Goal: Register for event/course

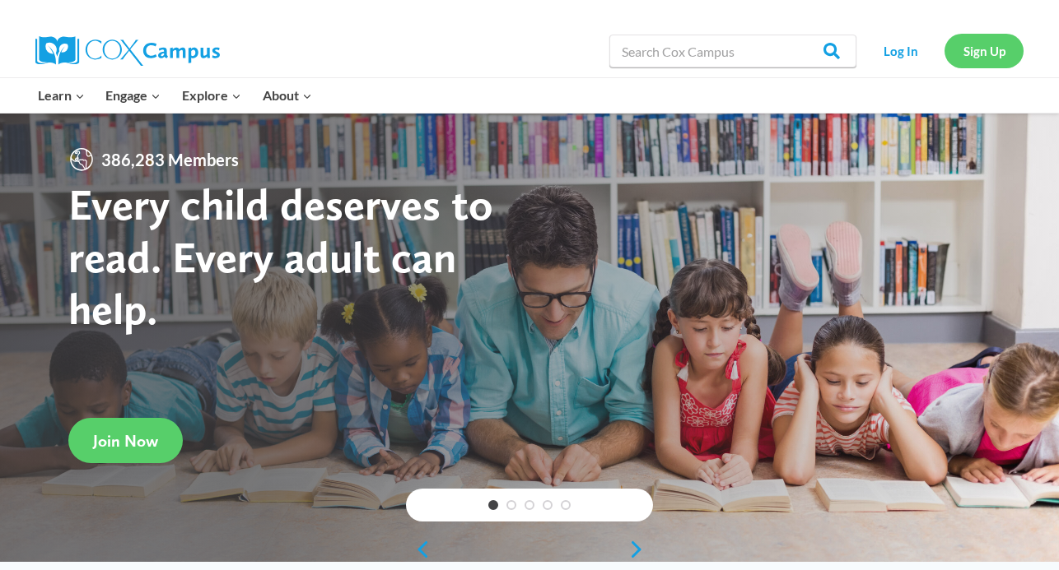
click at [980, 43] on link "Sign Up" at bounding box center [983, 51] width 79 height 34
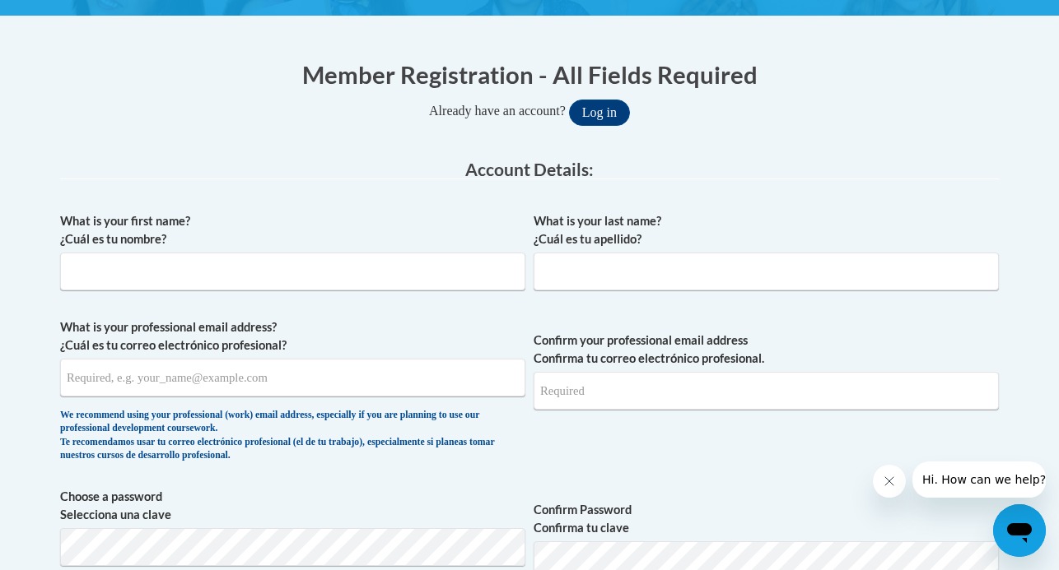
scroll to position [300, 0]
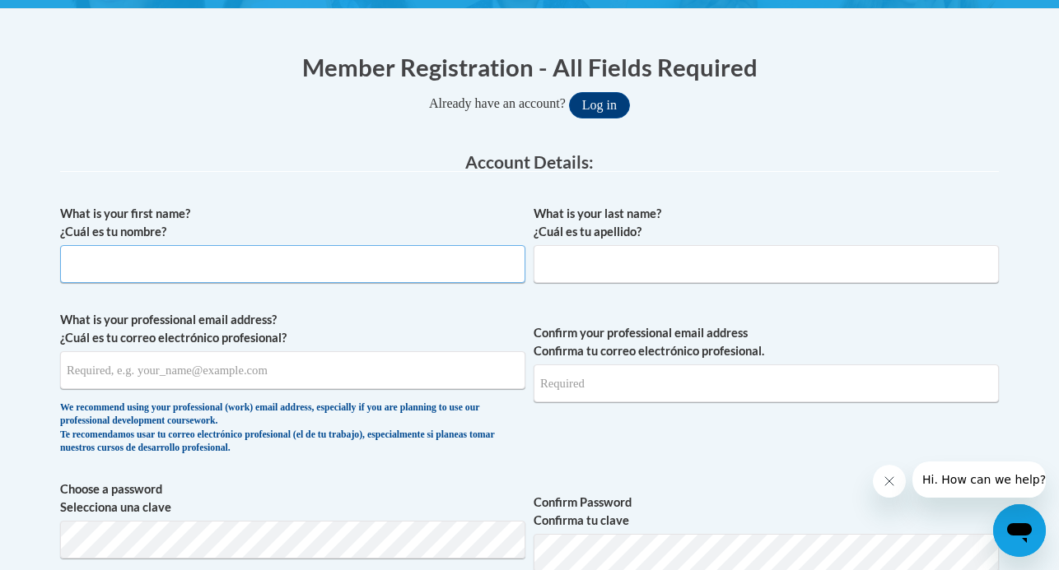
click at [329, 259] on input "What is your first name? ¿Cuál es tu nombre?" at bounding box center [292, 264] width 465 height 38
type input "Jered"
type input "Voelker"
type input "jeredvoelker@gmail.com"
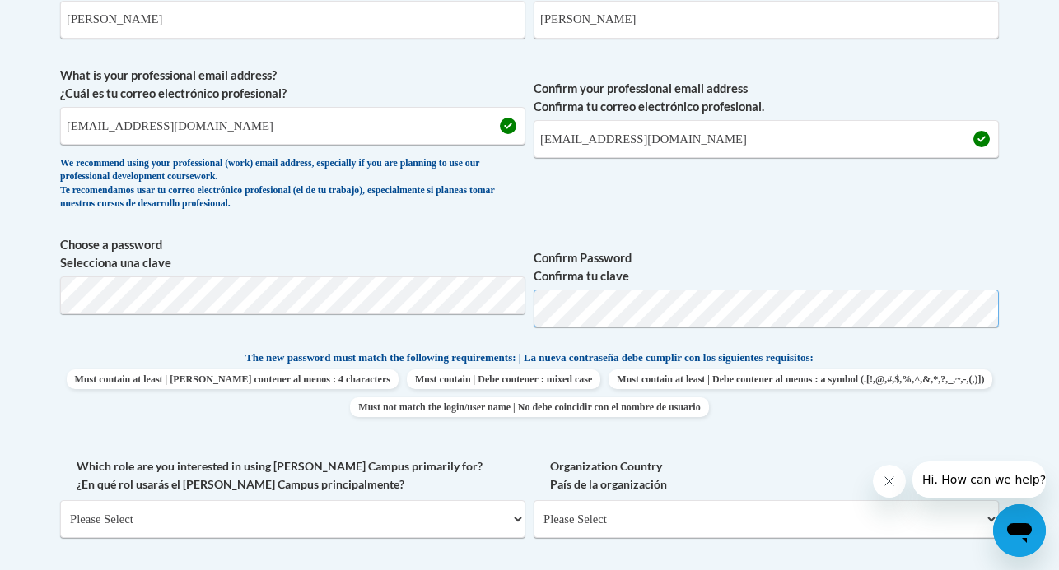
scroll to position [631, 0]
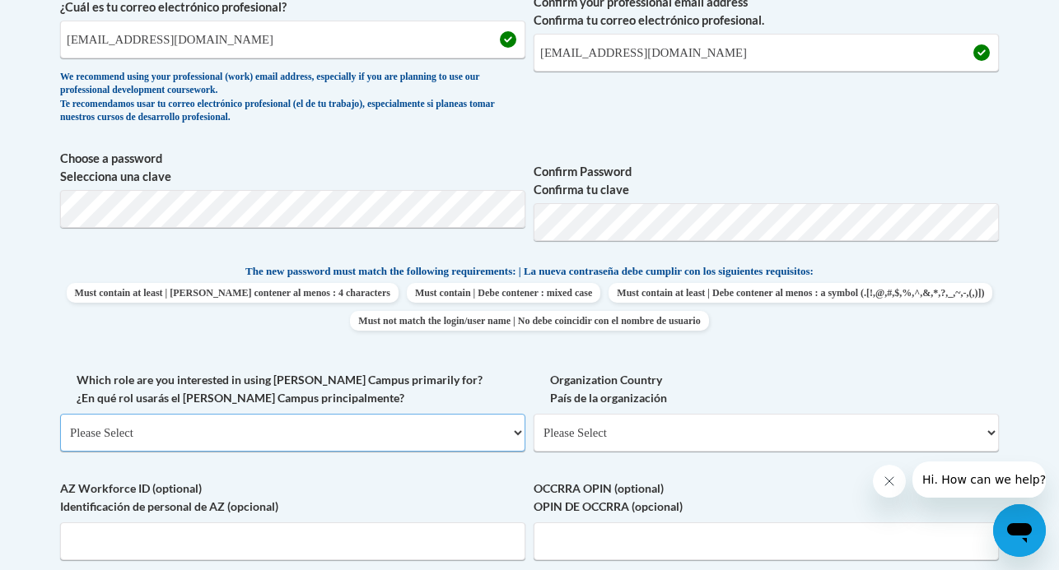
click at [428, 425] on select "Please Select College/University | Colegio/Universidad Community/Nonprofit Part…" at bounding box center [292, 433] width 465 height 38
select select "5a18ea06-2b54-4451-96f2-d152daf9eac5"
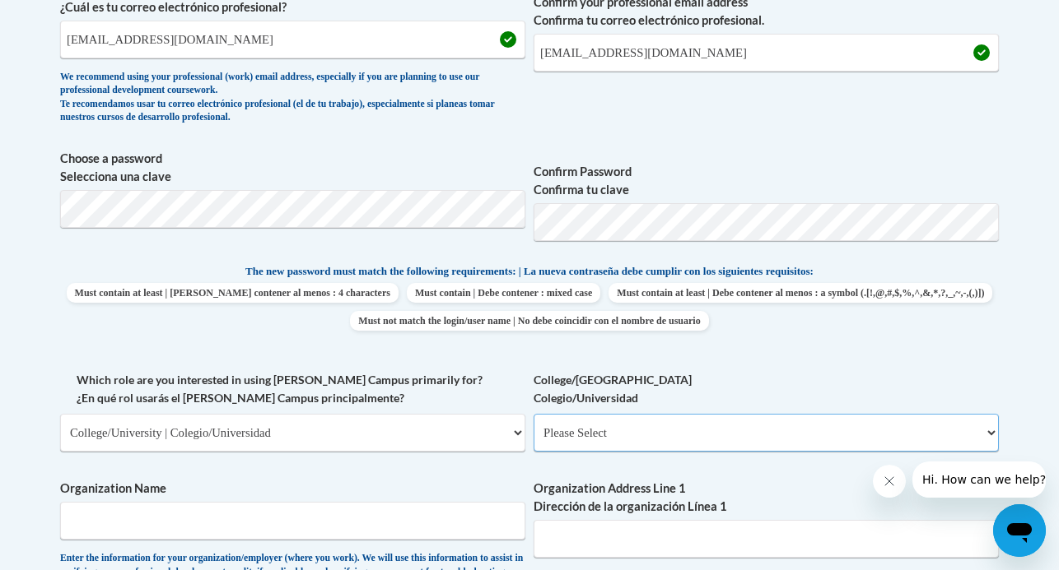
click at [734, 434] on select "Please Select College/University Staff | Empleado universitario College/Univers…" at bounding box center [765, 433] width 465 height 38
select select "99b32b07-cffc-426c-8bf6-0cd77760d84b"
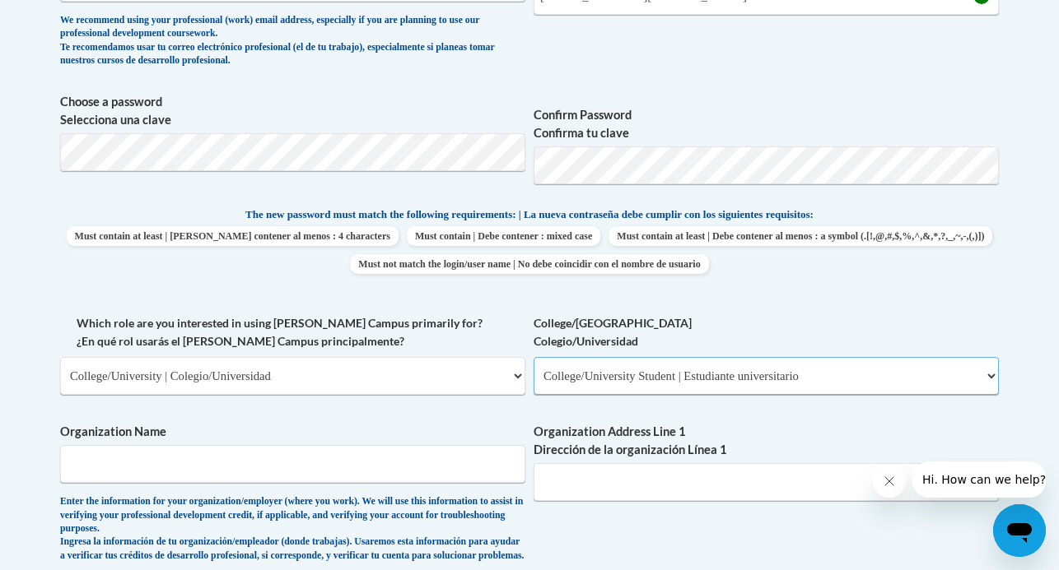
scroll to position [707, 0]
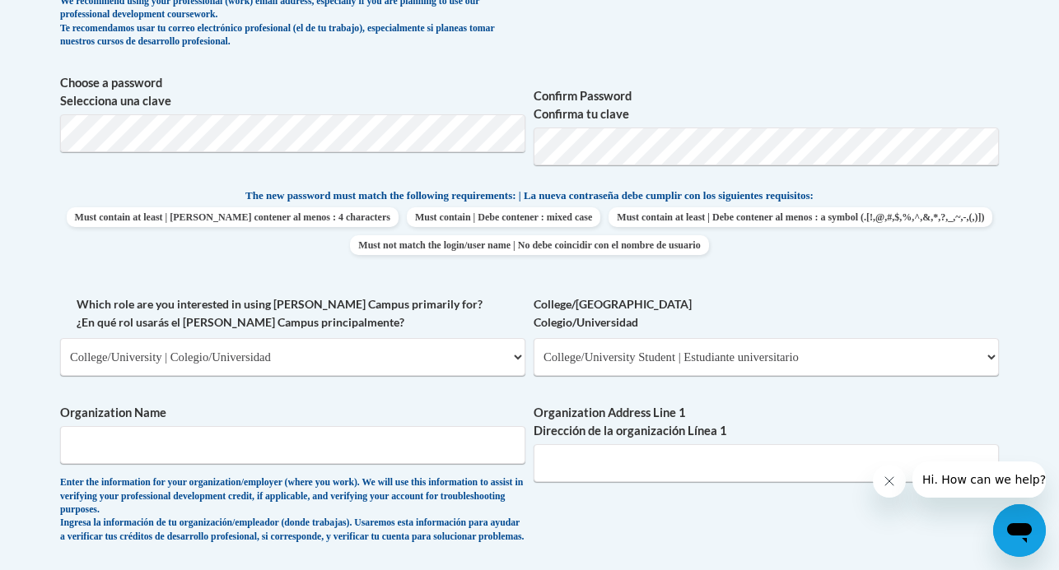
click at [444, 468] on span "Organization Name Enter the information for your organization/employer (where y…" at bounding box center [292, 474] width 465 height 140
click at [447, 449] on input "Organization Name" at bounding box center [292, 445] width 465 height 38
type input "V"
click at [113, 453] on input "Buffalo state University" at bounding box center [292, 445] width 465 height 38
type input "Buffalo state University"
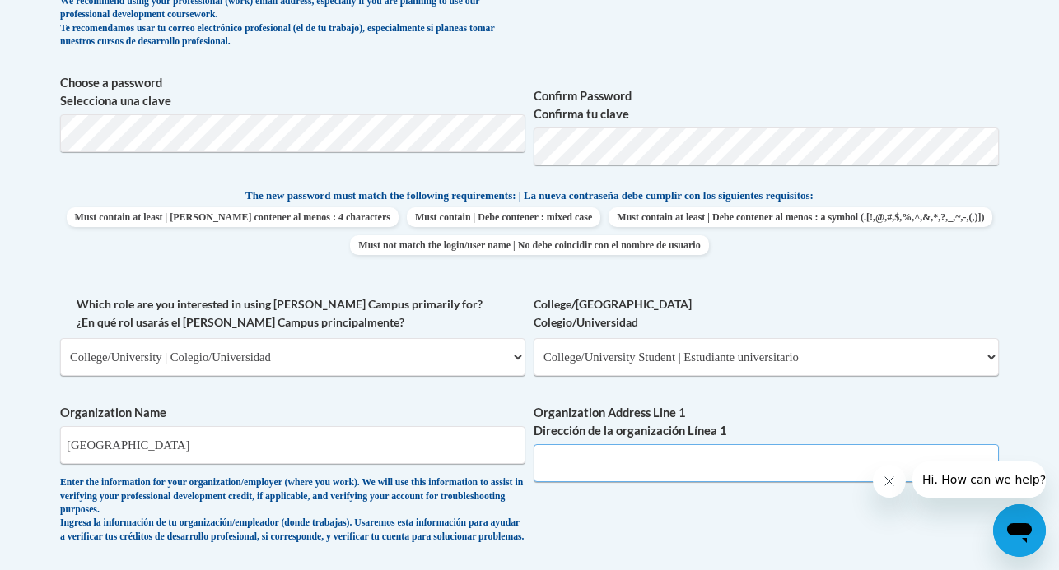
click at [646, 466] on input "Organization Address Line 1 Dirección de la organización Línea 1" at bounding box center [765, 464] width 465 height 38
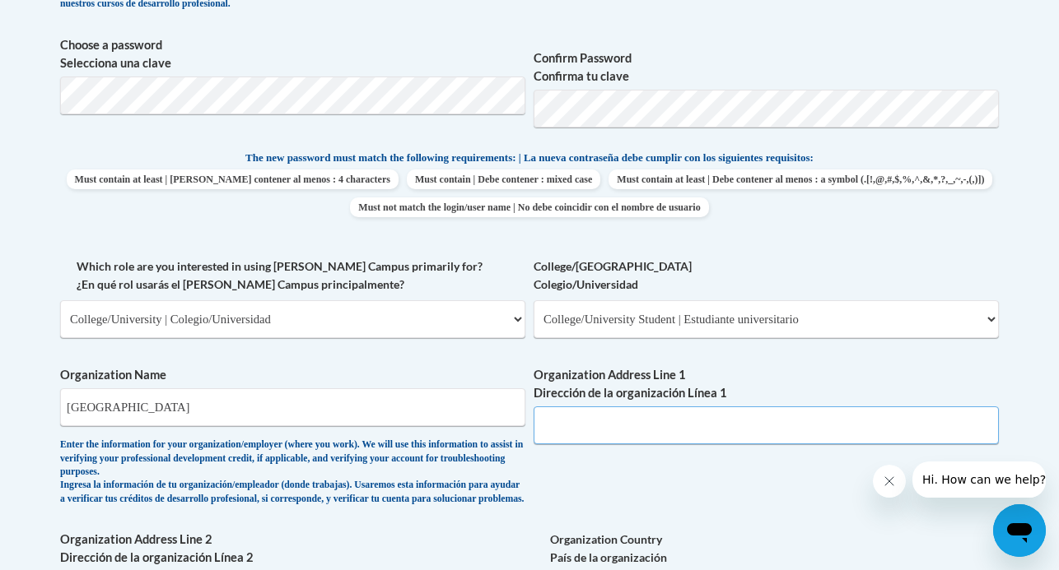
scroll to position [754, 0]
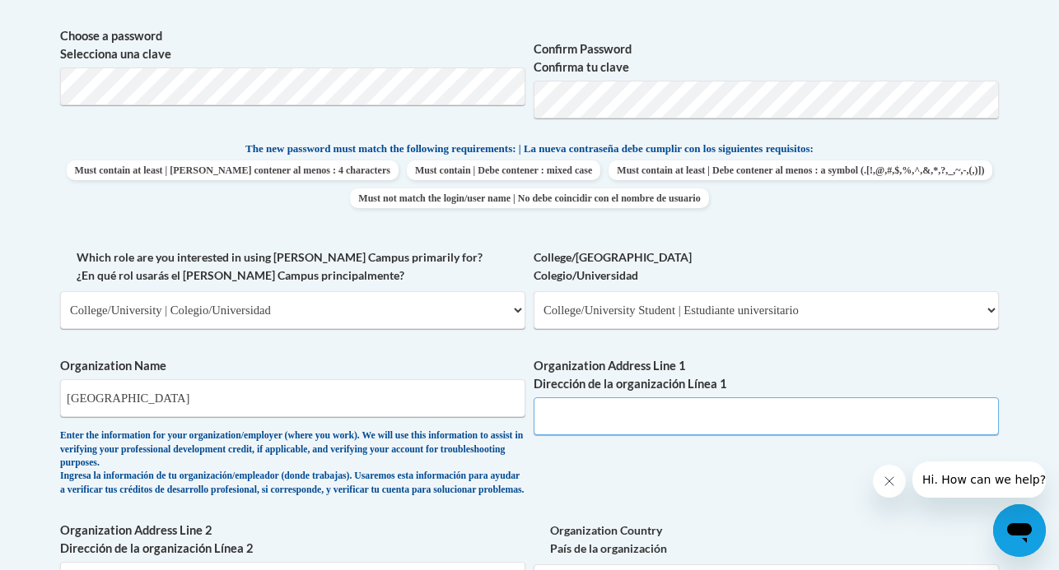
paste input "1300 Elmwood Ave, Buffalo, NY 14222"
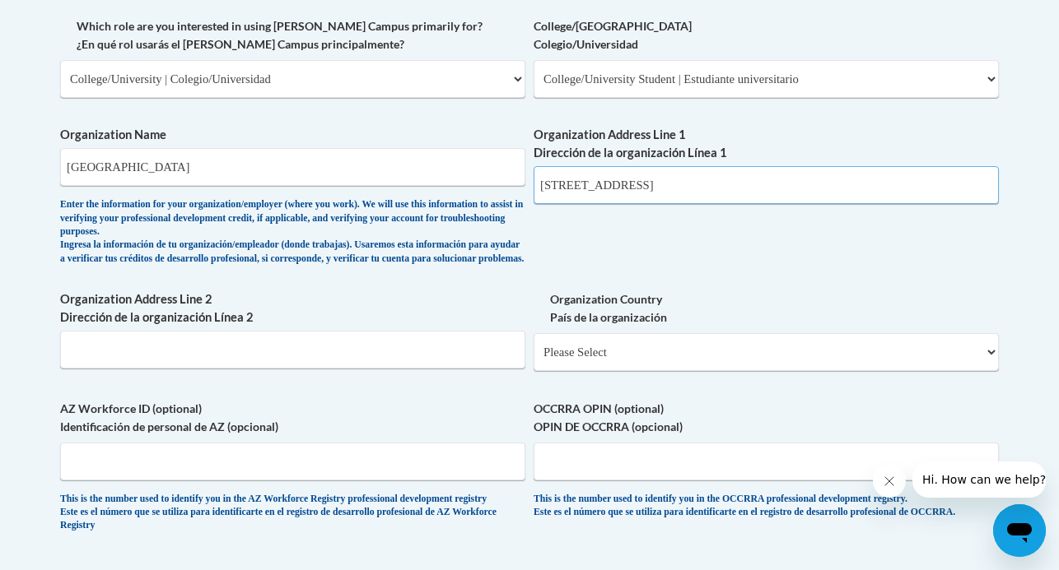
scroll to position [994, 0]
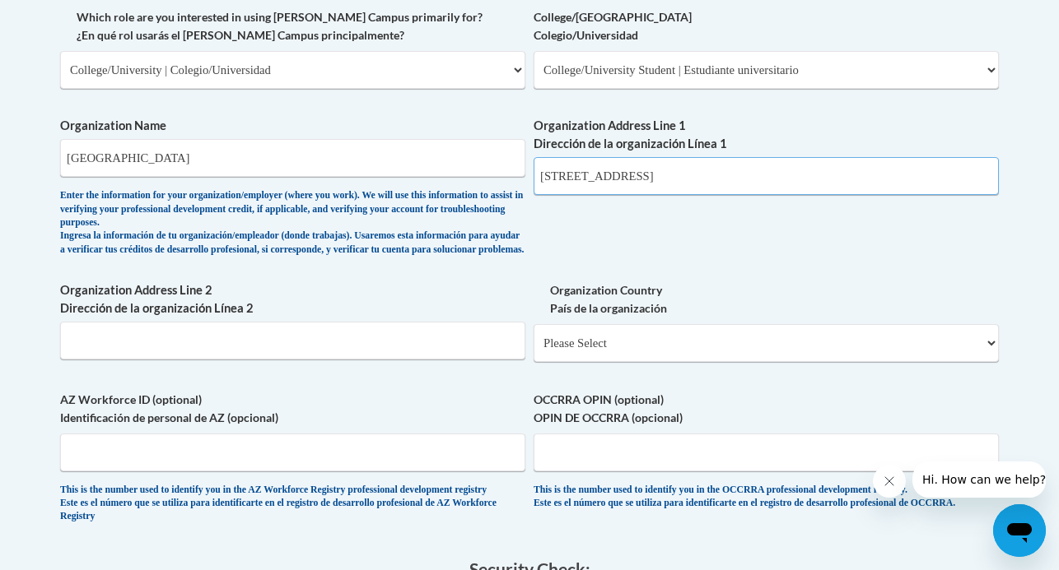
type input "1300 Elmwood Ave, Buffalo, NY 14222"
click at [636, 361] on select "Please Select United States | Estados Unidos Outside of the United States | Fue…" at bounding box center [765, 343] width 465 height 38
select select "ad49bcad-a171-4b2e-b99c-48b446064914"
select select
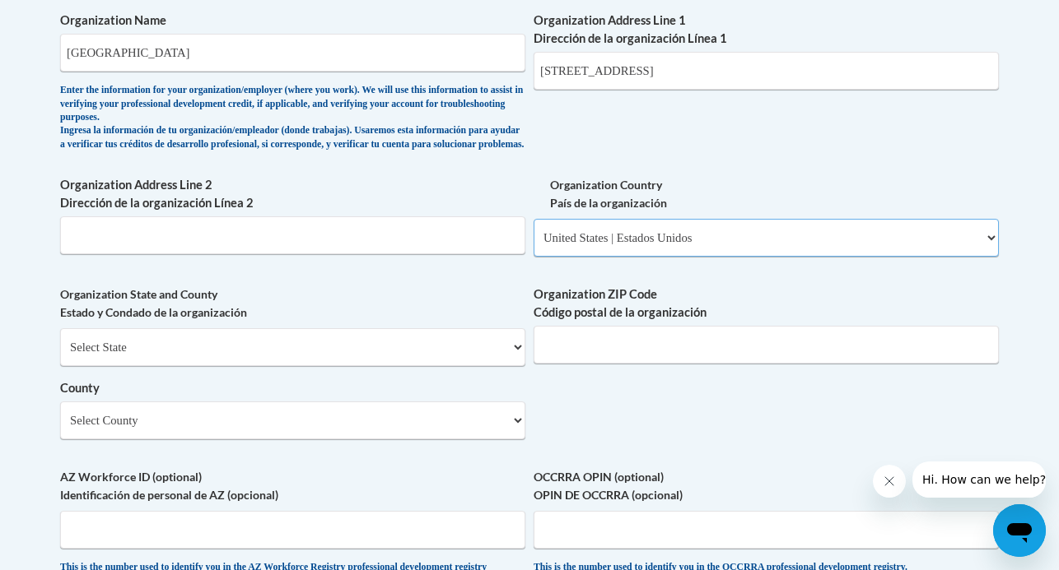
scroll to position [1123, 0]
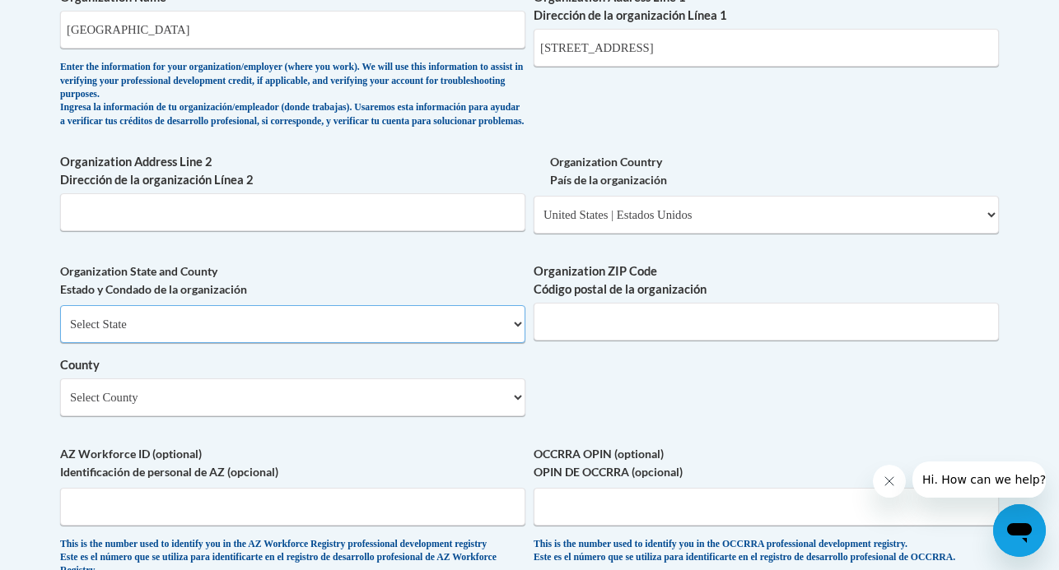
click at [401, 341] on select "Select State Alabama Alaska Arizona Arkansas California Colorado Connecticut De…" at bounding box center [292, 324] width 465 height 38
select select "New York"
click at [601, 322] on input "Organization ZIP Code Código postal de la organización" at bounding box center [765, 322] width 465 height 38
type input "14222"
click at [368, 415] on select "Select County Albany Allegany Bronx Broome Cattaraugus Cayuga Chautauqua Chemun…" at bounding box center [292, 398] width 465 height 38
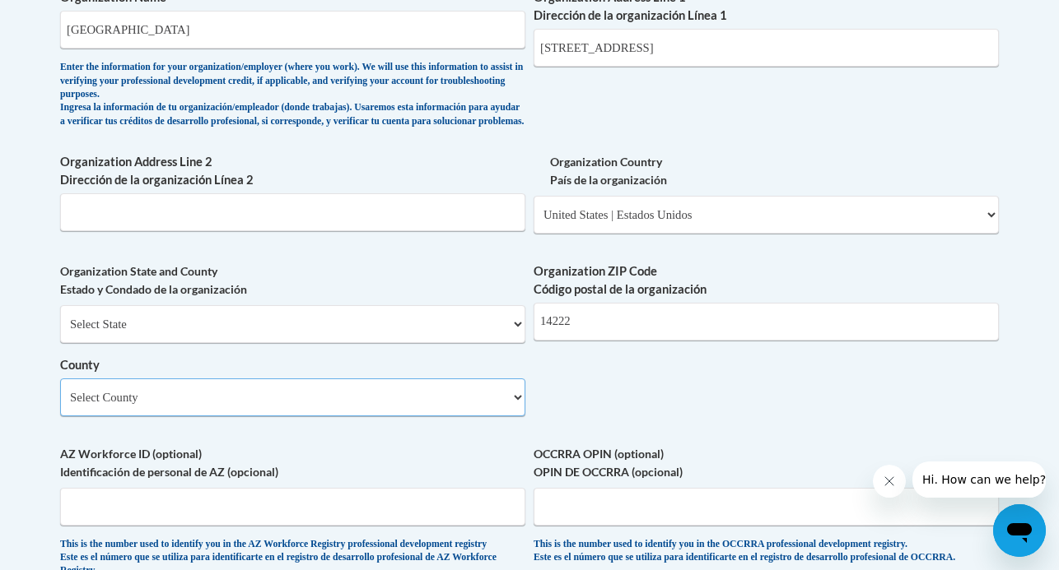
select select "Erie"
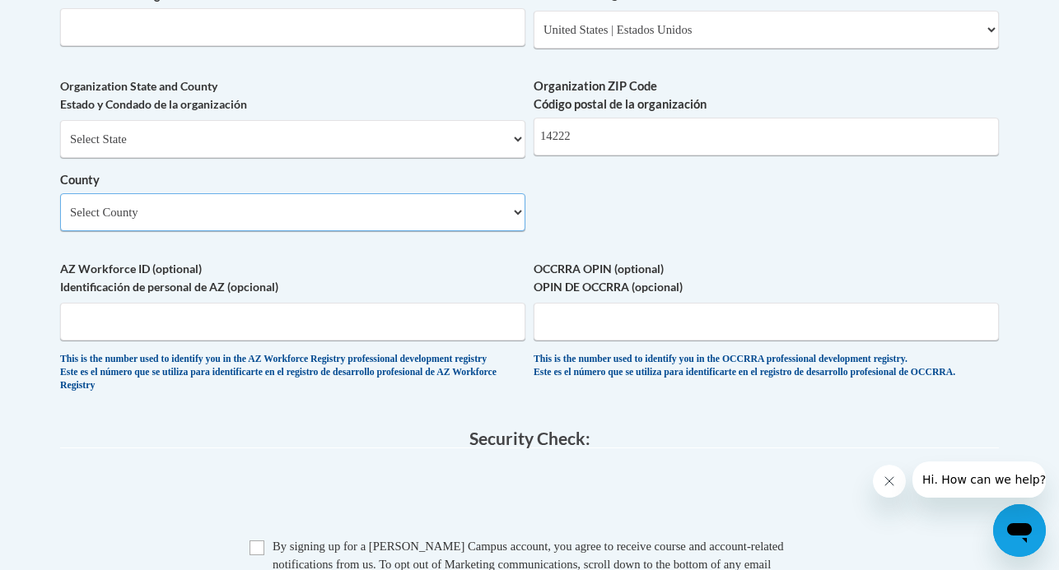
scroll to position [1370, 0]
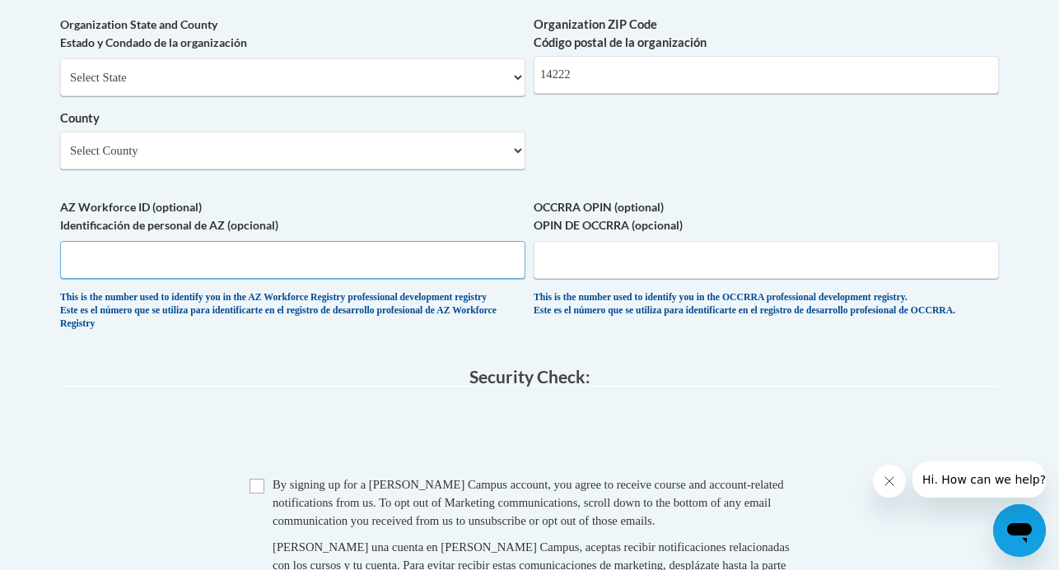
click at [320, 279] on input "AZ Workforce ID (optional) Identificación de personal de AZ (opcional)" at bounding box center [292, 260] width 465 height 38
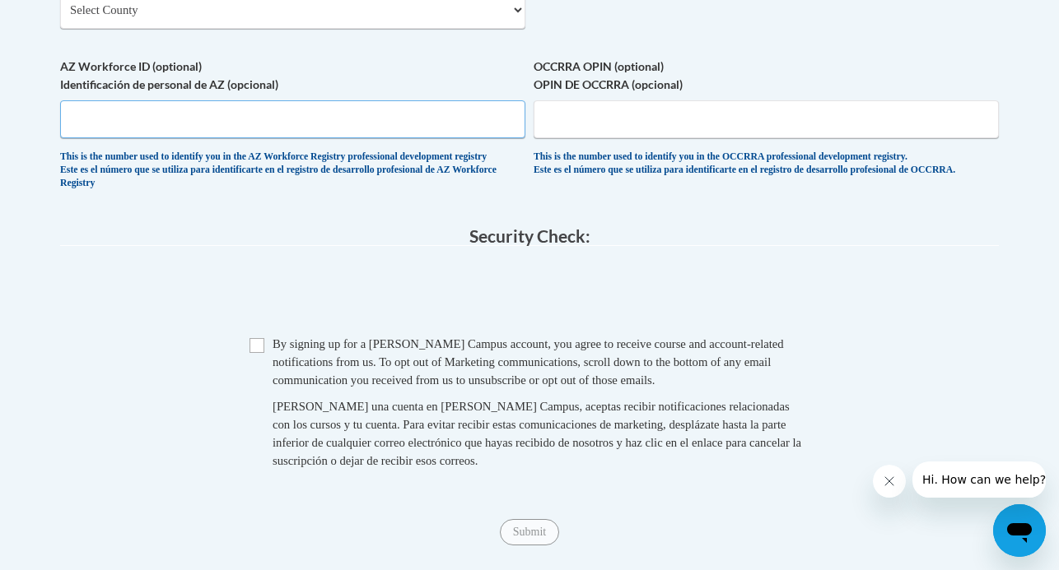
scroll to position [1525, 0]
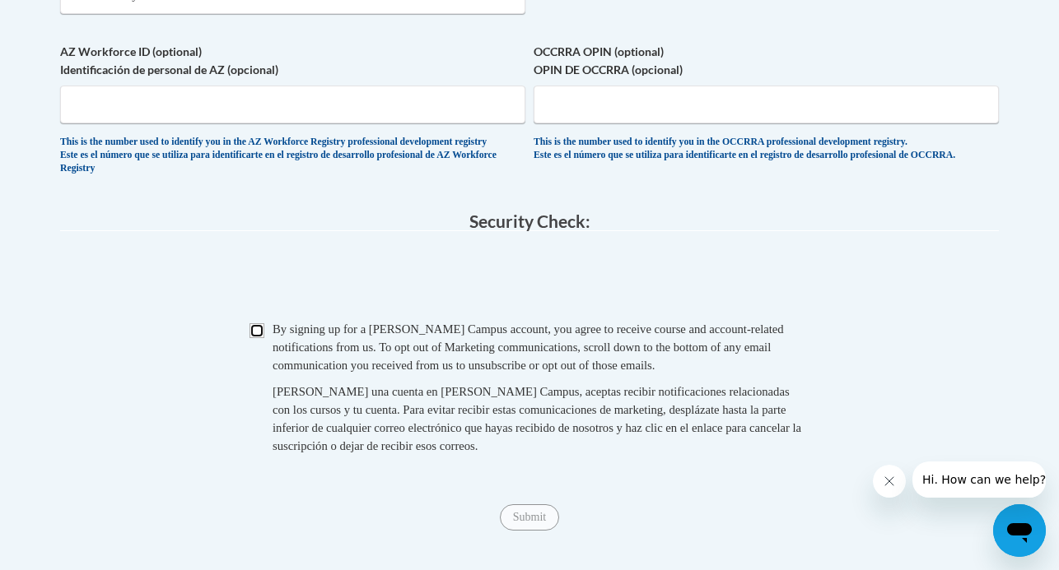
click at [254, 338] on input "Checkbox" at bounding box center [256, 331] width 15 height 15
checkbox input "true"
click at [542, 531] on input "Submit" at bounding box center [529, 518] width 59 height 26
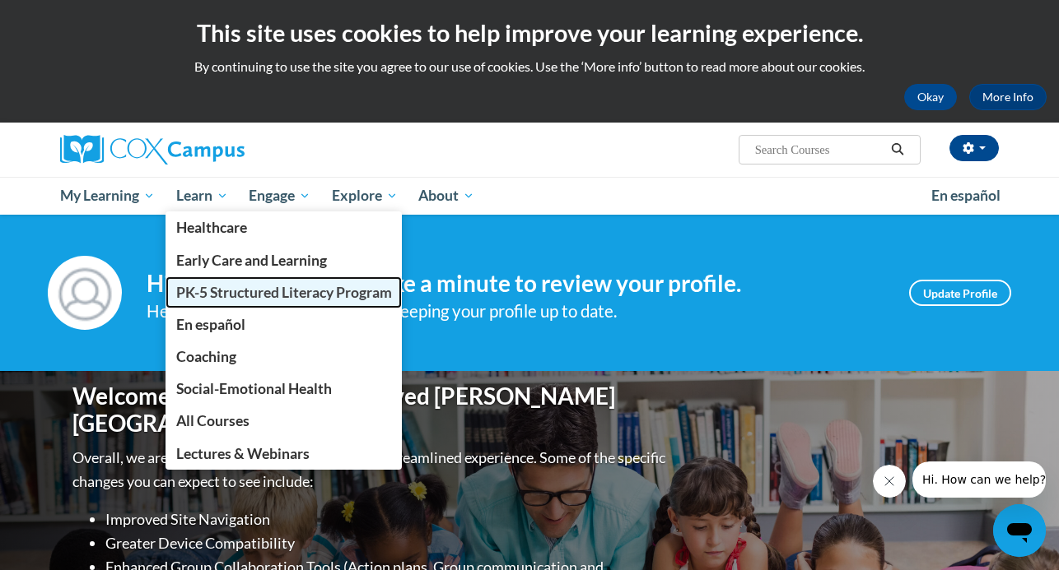
click at [268, 299] on span "PK-5 Structured Literacy Program" at bounding box center [284, 292] width 216 height 17
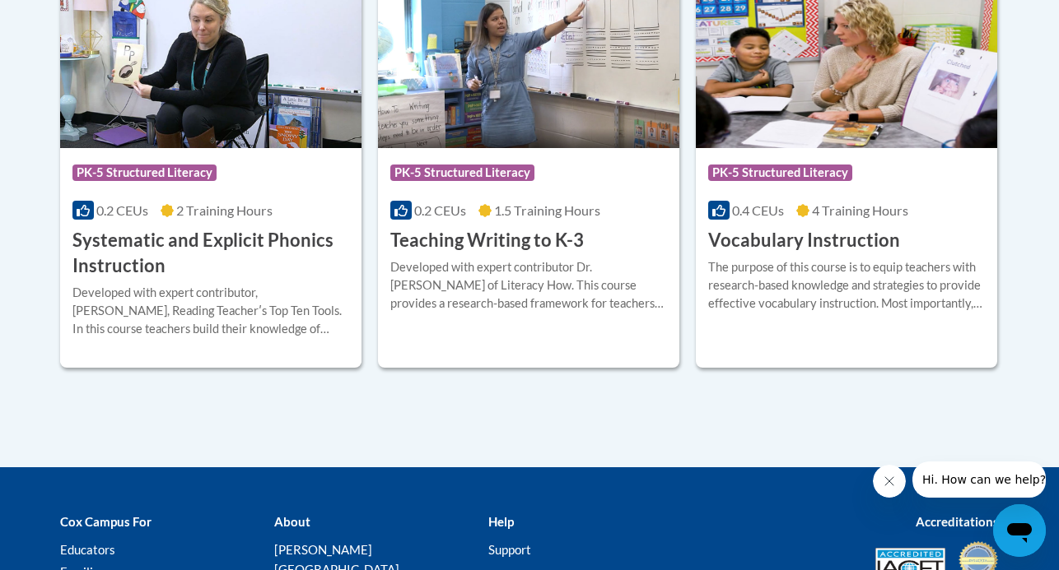
scroll to position [2036, 0]
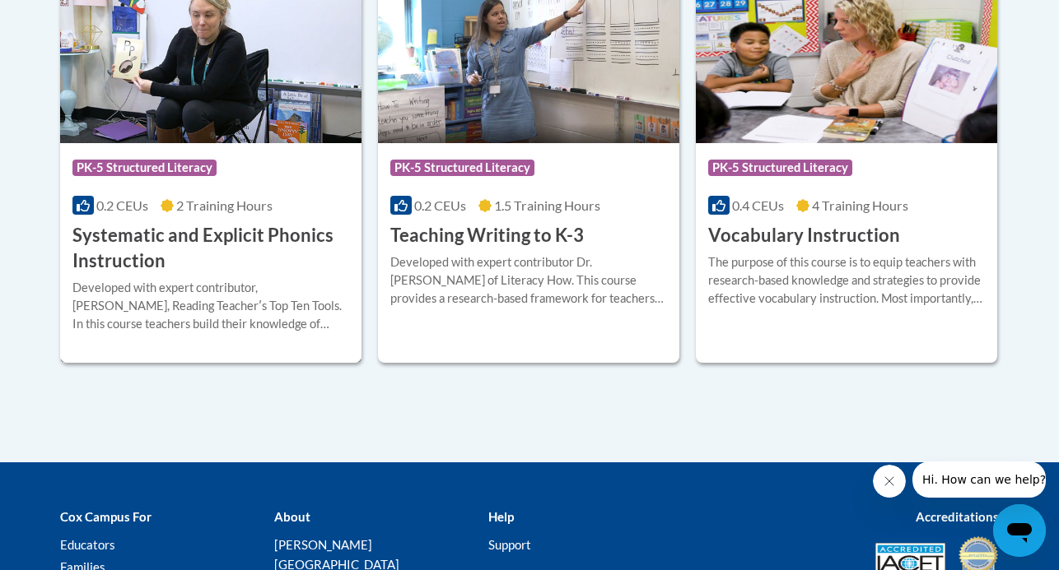
click at [249, 263] on h3 "Systematic and Explicit Phonics Instruction" at bounding box center [210, 248] width 277 height 51
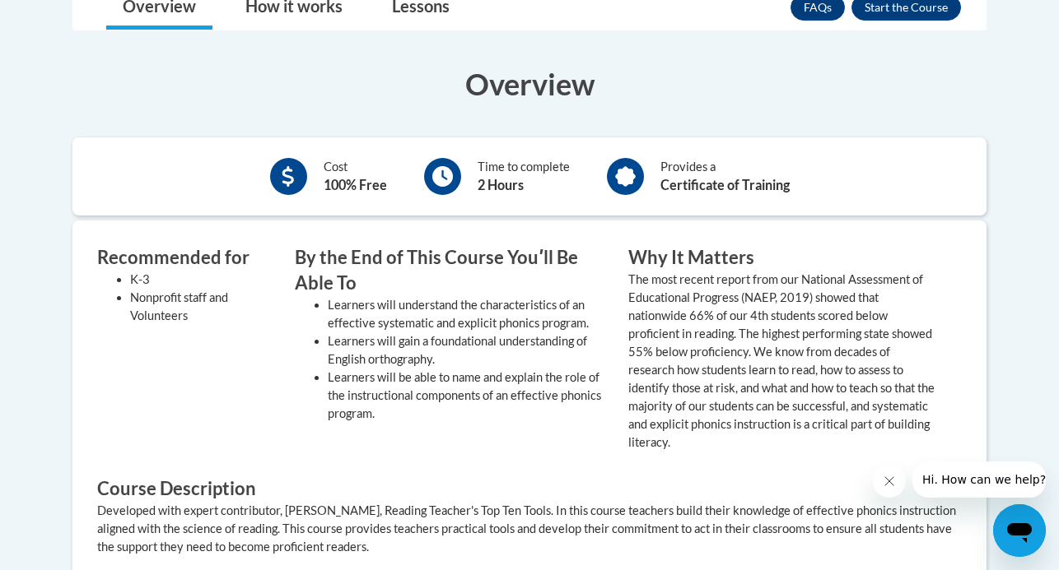
scroll to position [502, 0]
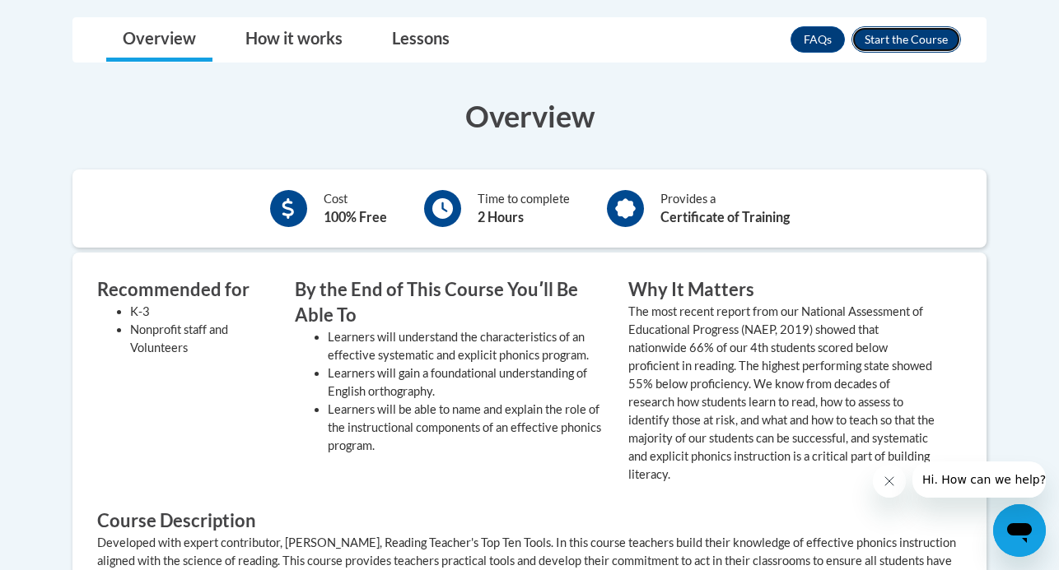
click at [872, 47] on button "Enroll" at bounding box center [905, 39] width 109 height 26
